Goal: Information Seeking & Learning: Learn about a topic

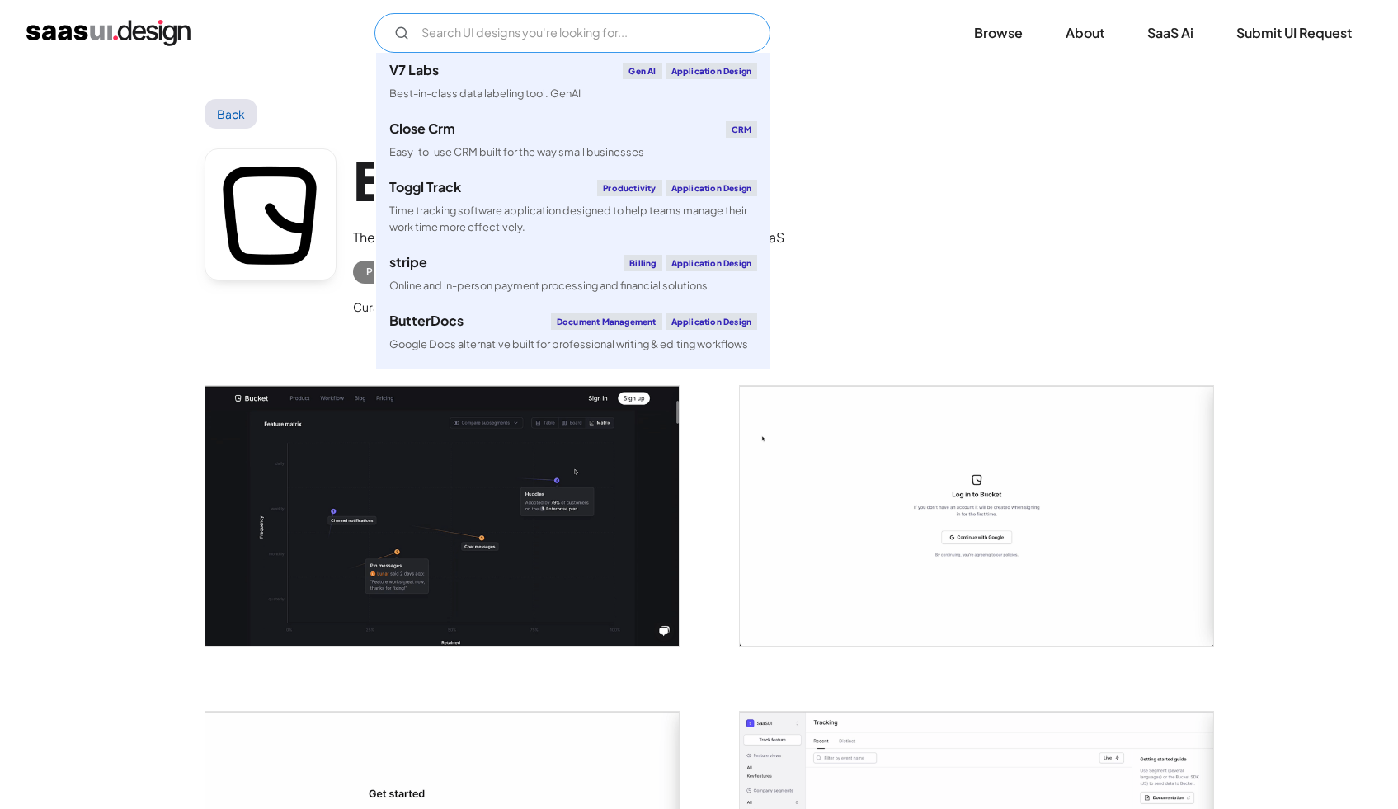
click at [524, 23] on input "Email Form" at bounding box center [573, 33] width 396 height 40
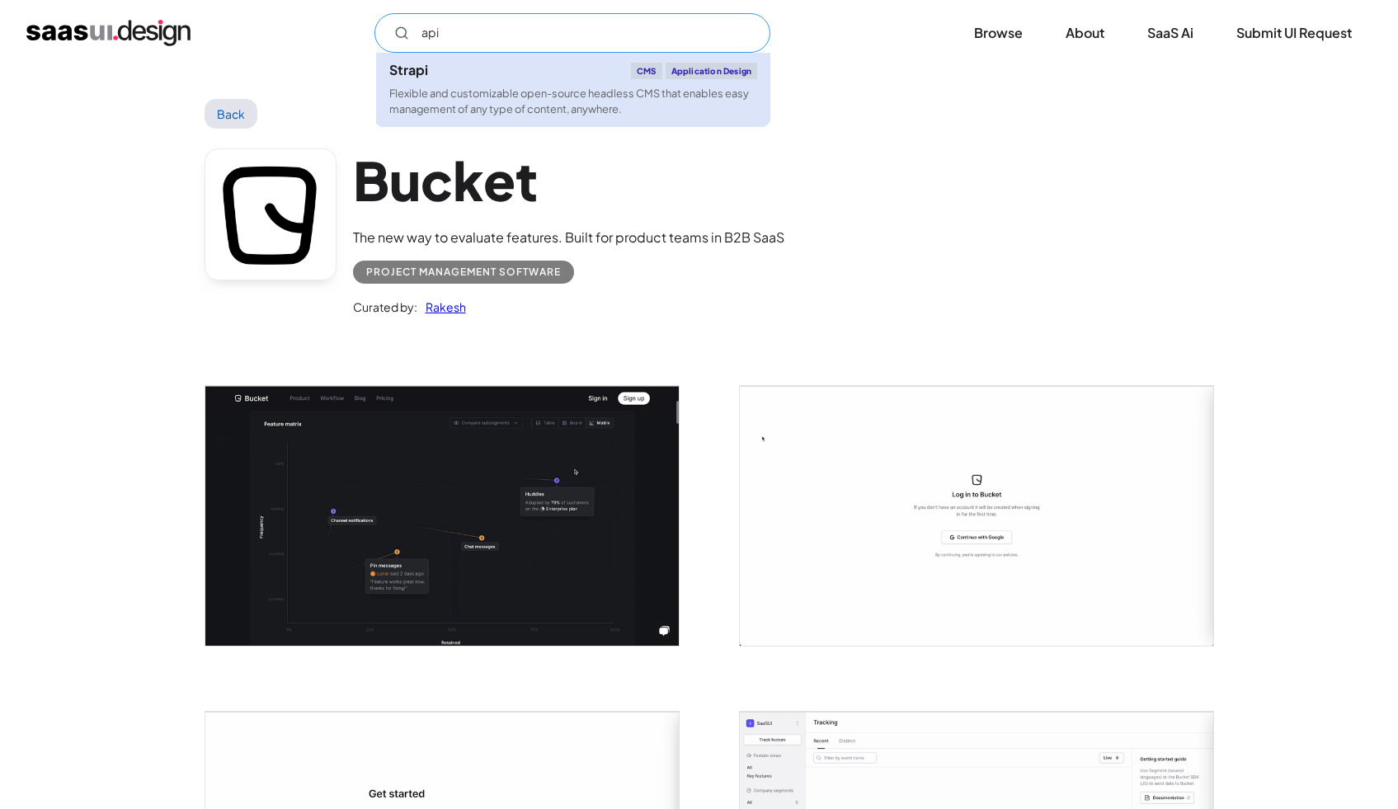
click at [446, 71] on div "Strapi CMS Application Design" at bounding box center [573, 71] width 368 height 17
type input "api"
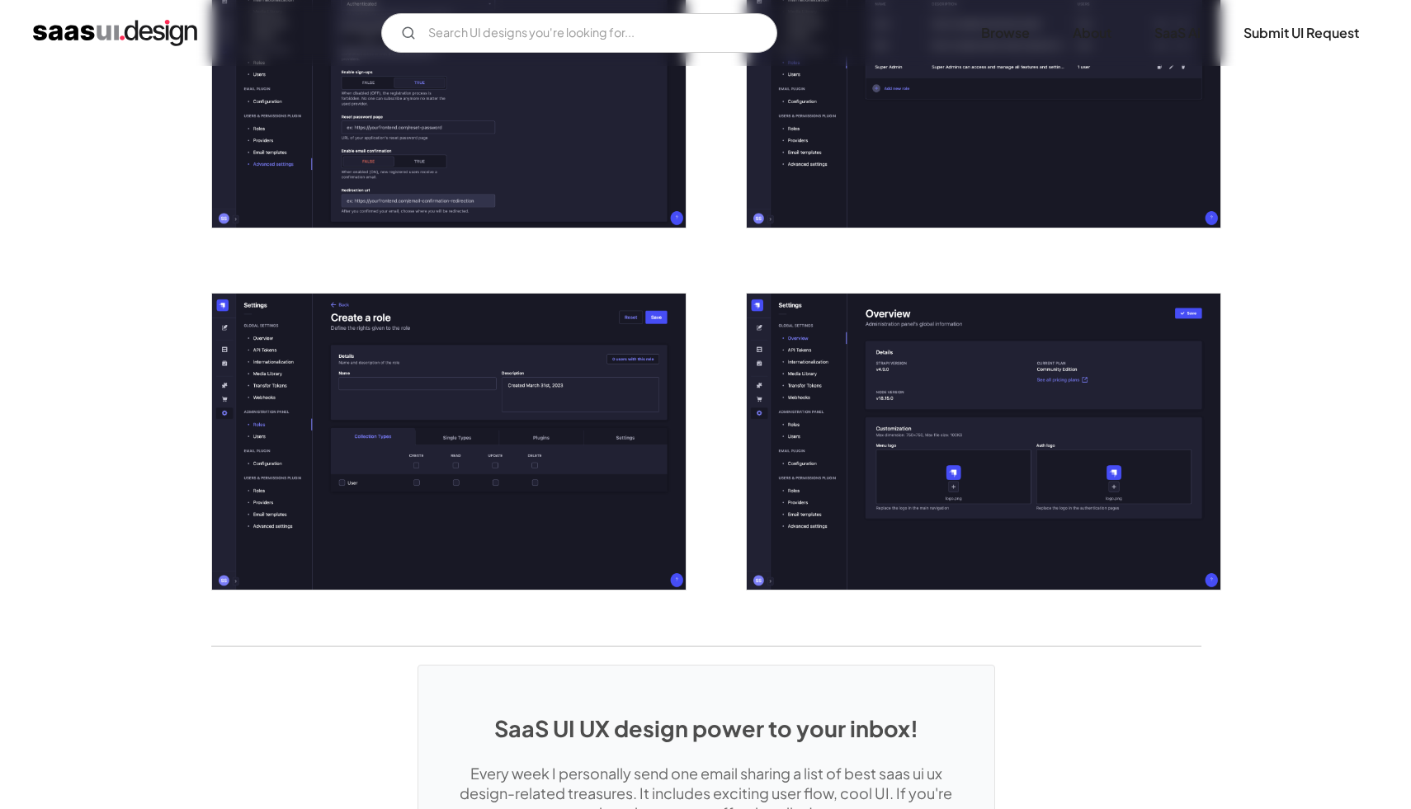
scroll to position [3360, 0]
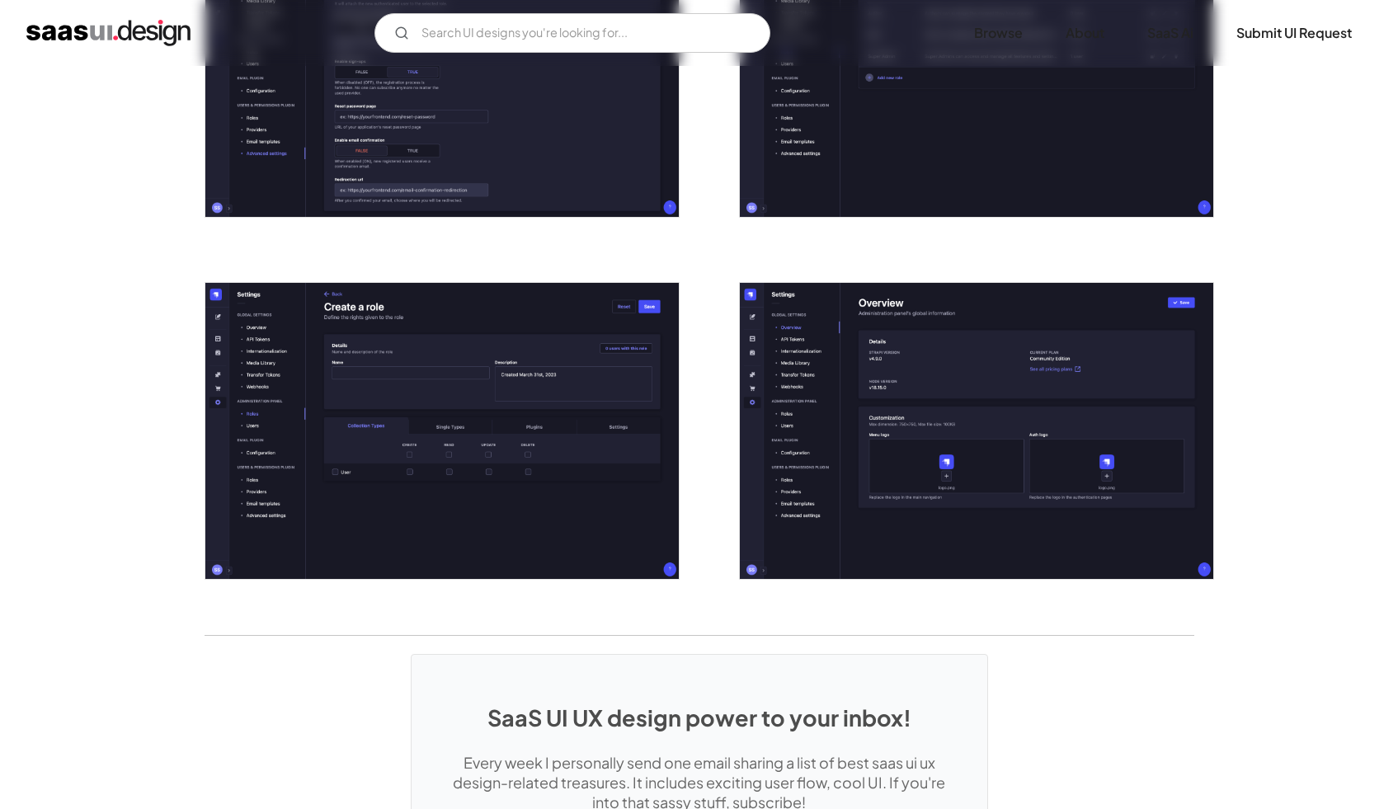
click at [608, 398] on img "open lightbox" at bounding box center [442, 431] width 474 height 296
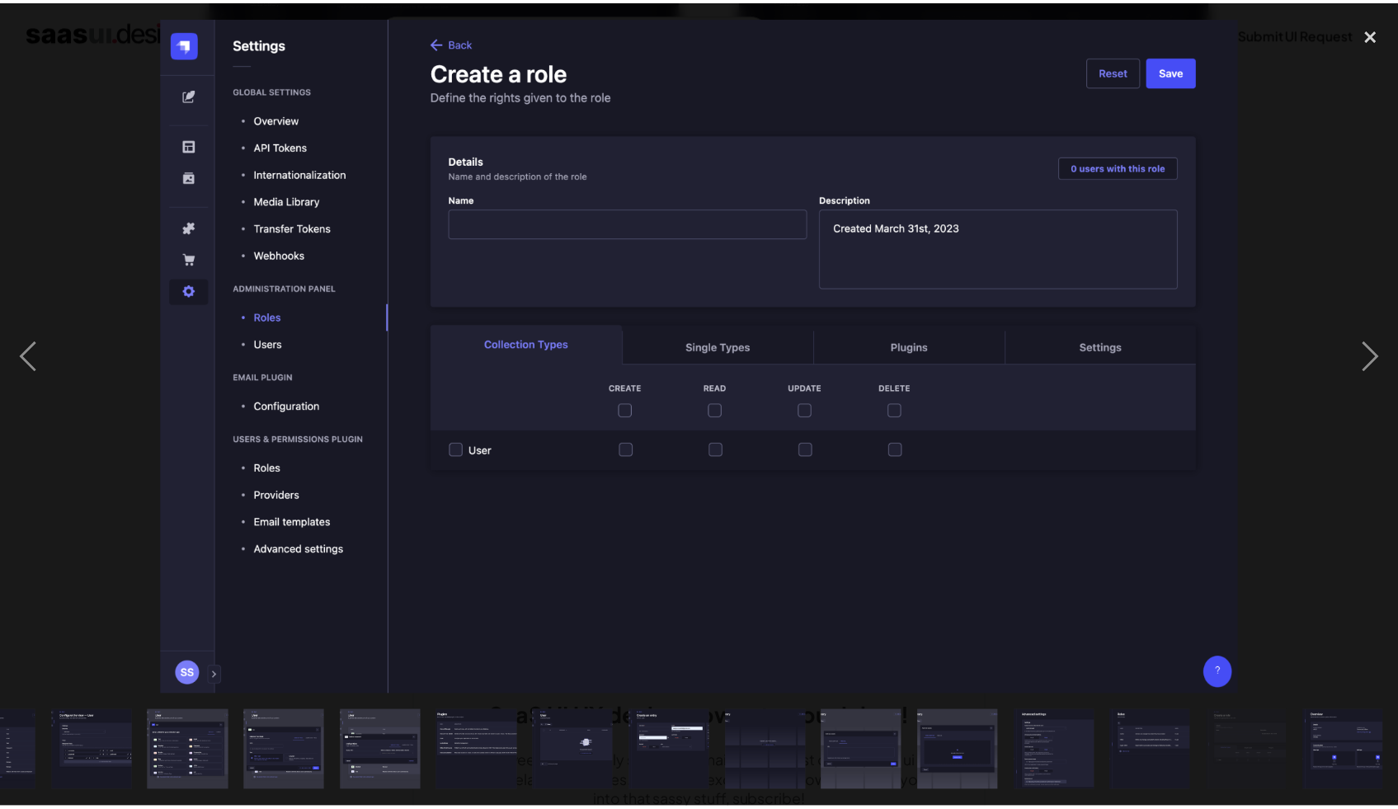
scroll to position [0, 547]
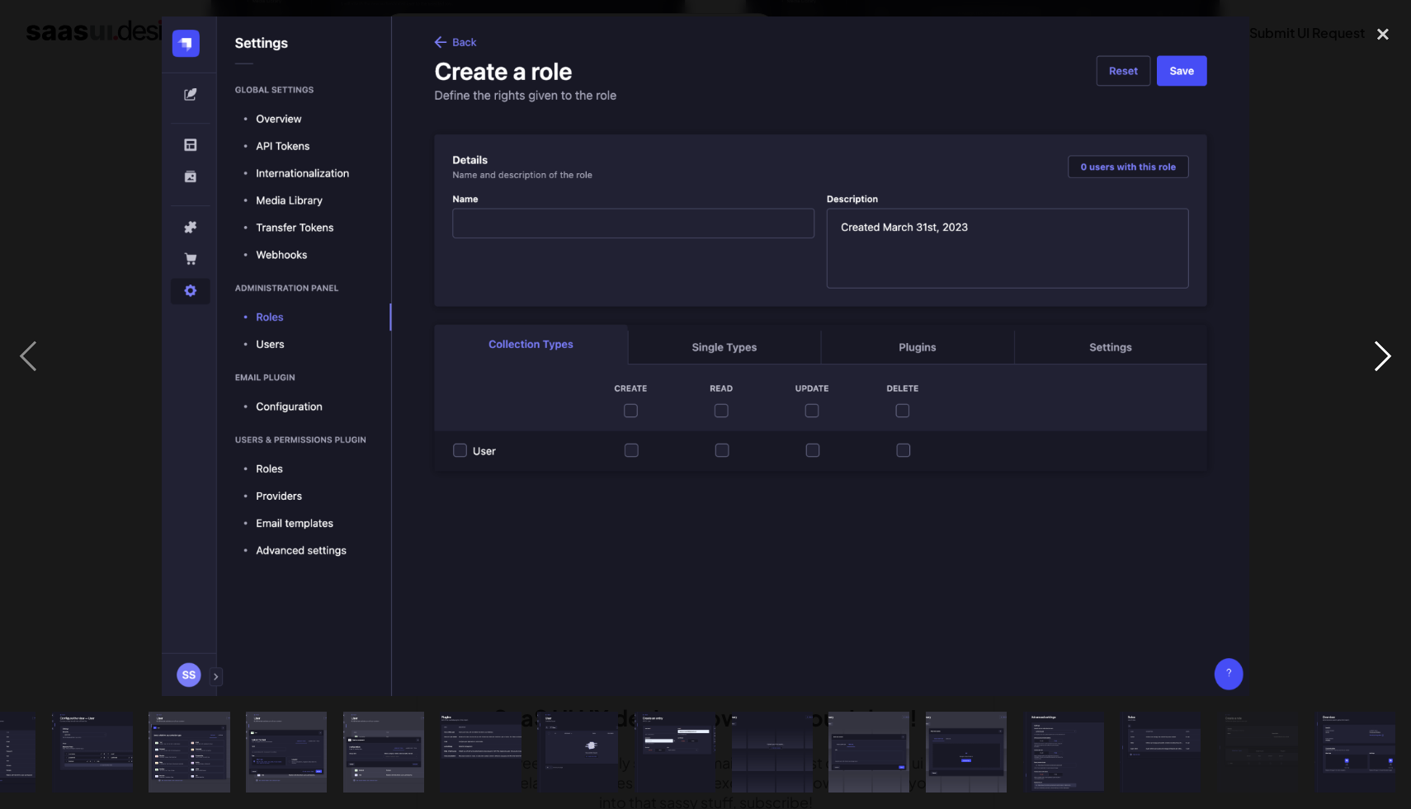
click at [1386, 363] on div "next image" at bounding box center [1383, 357] width 56 height 680
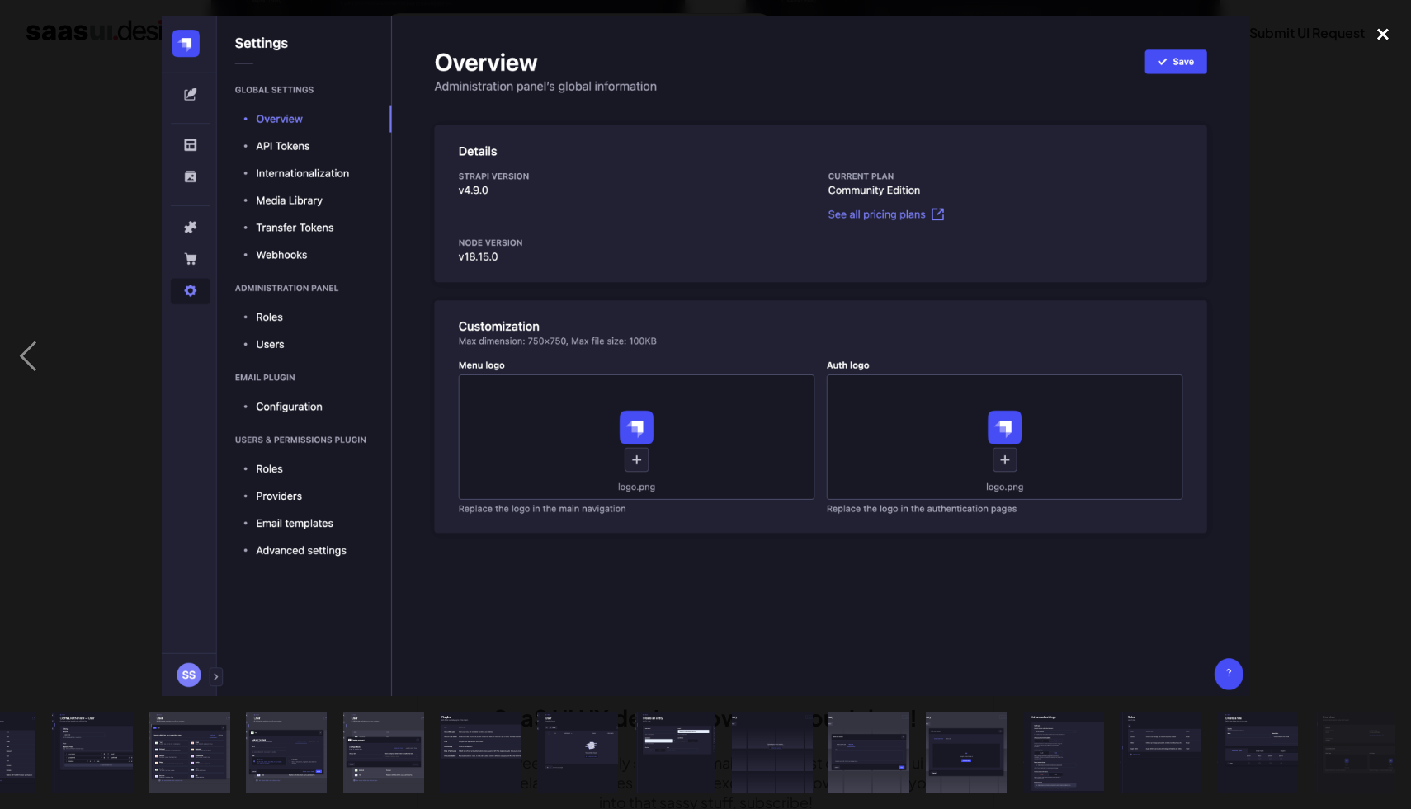
click at [1384, 19] on div "close lightbox" at bounding box center [1383, 35] width 56 height 36
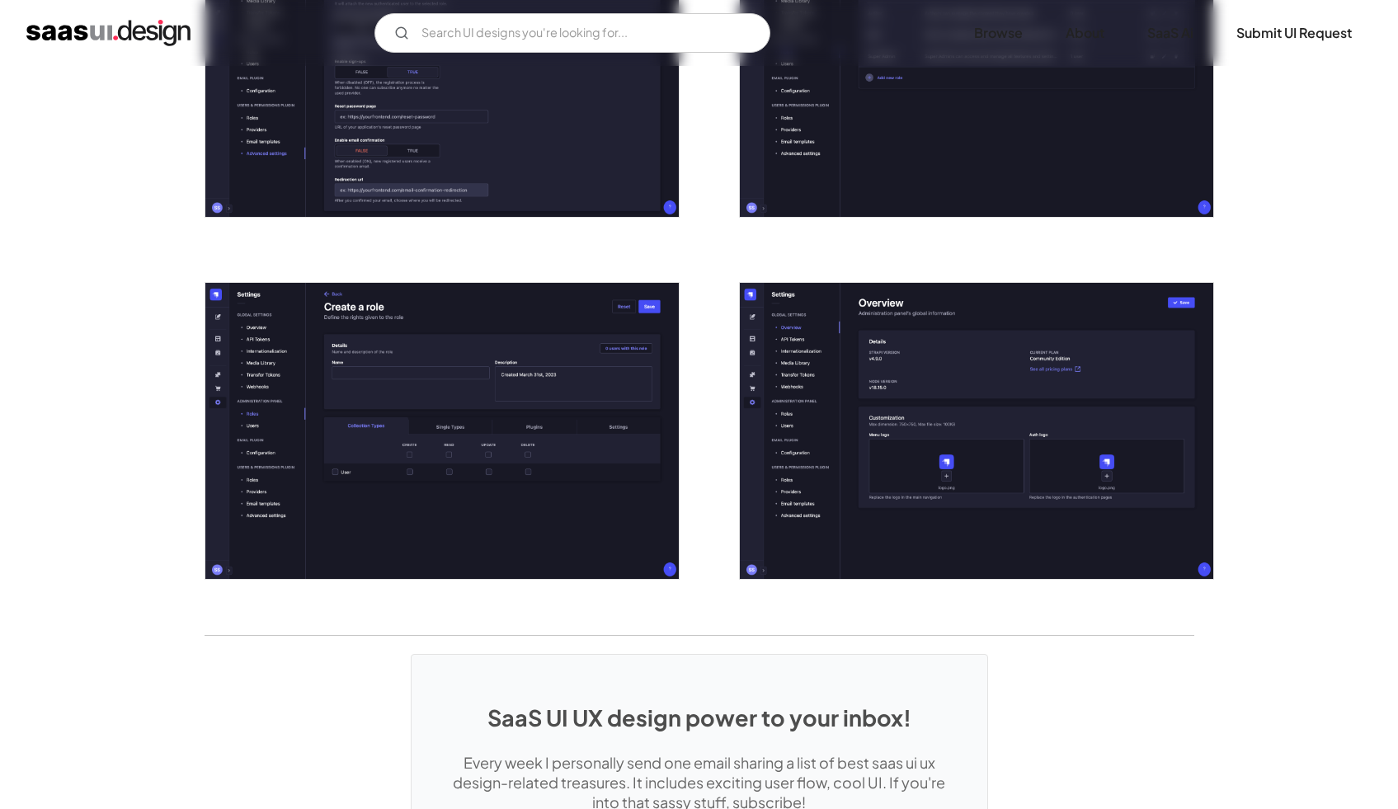
scroll to position [0, 0]
